Goal: Find contact information: Find contact information

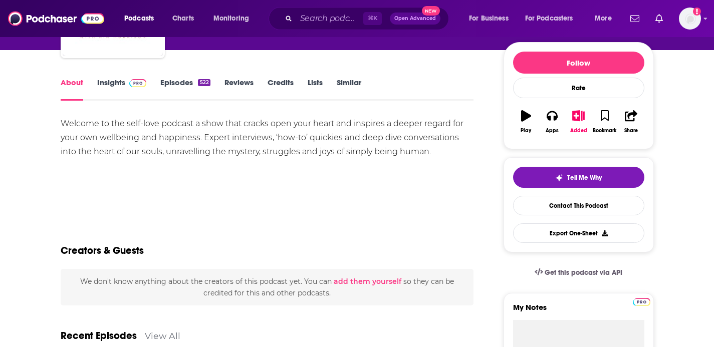
scroll to position [115, 0]
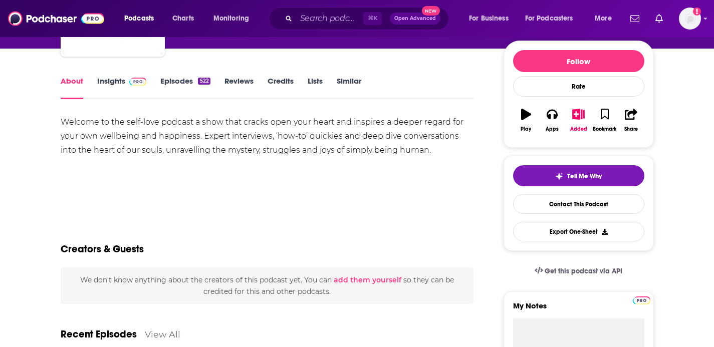
click at [187, 84] on link "Episodes 522" at bounding box center [185, 87] width 50 height 23
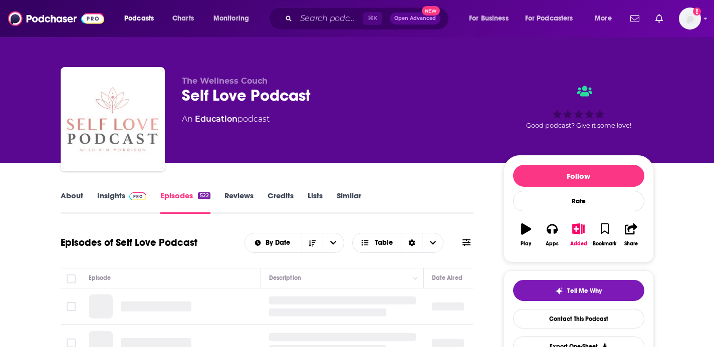
scroll to position [21, 0]
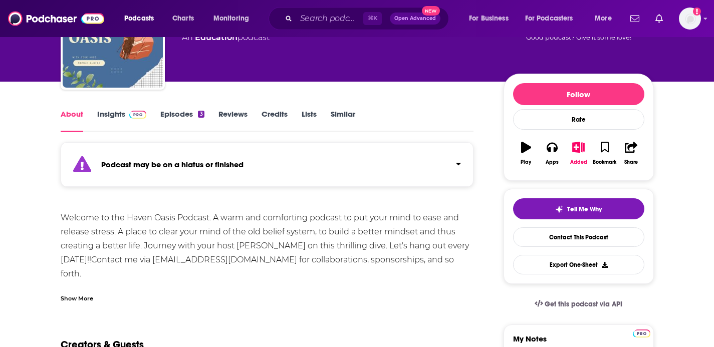
scroll to position [84, 0]
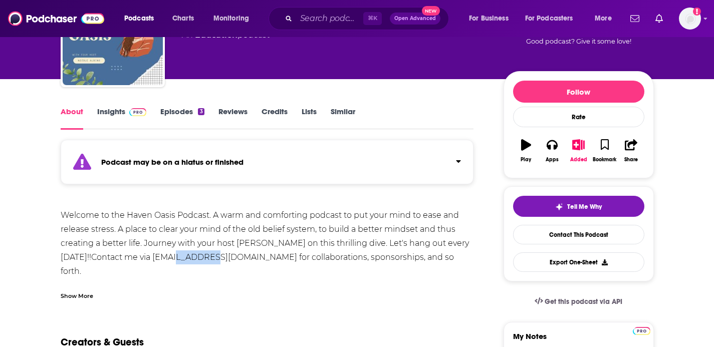
drag, startPoint x: 243, startPoint y: 257, endPoint x: 213, endPoint y: 255, distance: 30.6
click at [213, 255] on div "Welcome to the Haven Oasis Podcast. A warm and comforting podcast to put your m…" at bounding box center [267, 257] width 413 height 98
click at [213, 265] on div "Welcome to the Haven Oasis Podcast. A warm and comforting podcast to put your m…" at bounding box center [267, 257] width 413 height 98
drag, startPoint x: 247, startPoint y: 257, endPoint x: 165, endPoint y: 254, distance: 81.7
click at [165, 254] on div "Welcome to the Haven Oasis Podcast. A warm and comforting podcast to put your m…" at bounding box center [267, 257] width 413 height 98
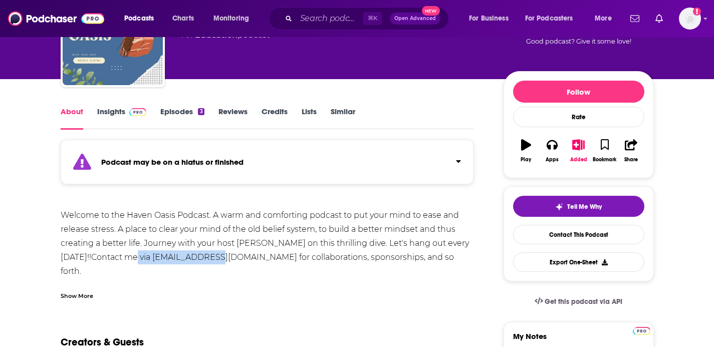
copy div "miijarae@gmail.com"
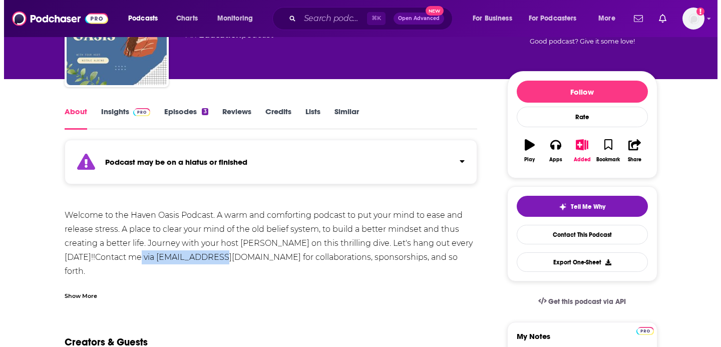
scroll to position [83, 0]
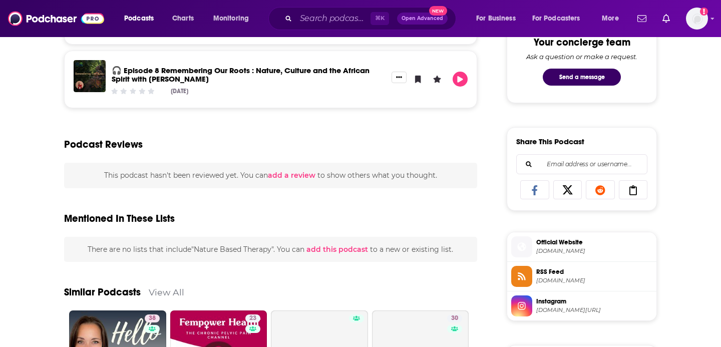
scroll to position [542, 0]
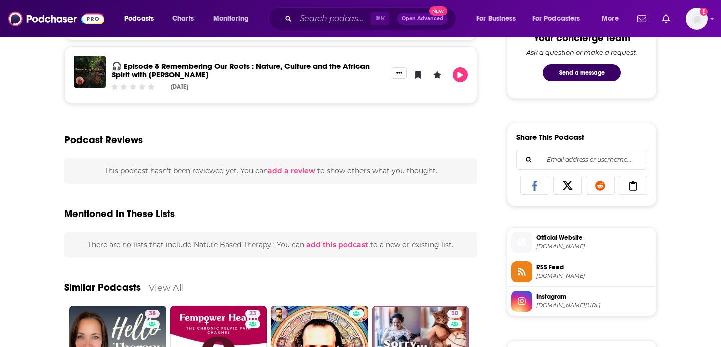
click at [569, 245] on span "[DOMAIN_NAME]" at bounding box center [594, 247] width 116 height 8
